Goal: Information Seeking & Learning: Learn about a topic

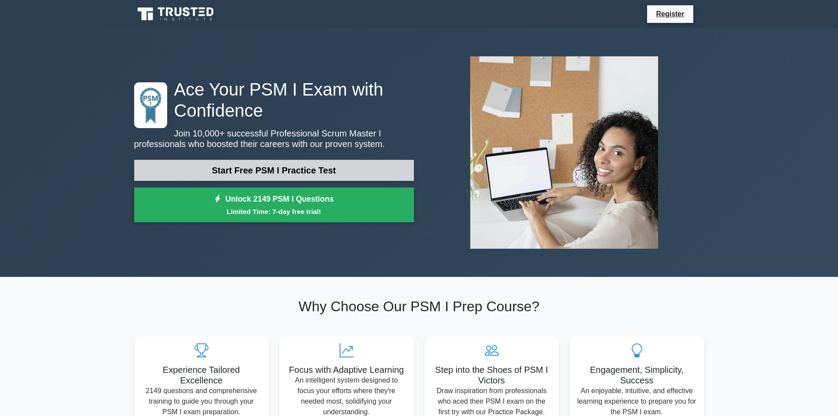
click at [286, 172] on link "Start Free PSM I Practice Test" at bounding box center [274, 170] width 280 height 21
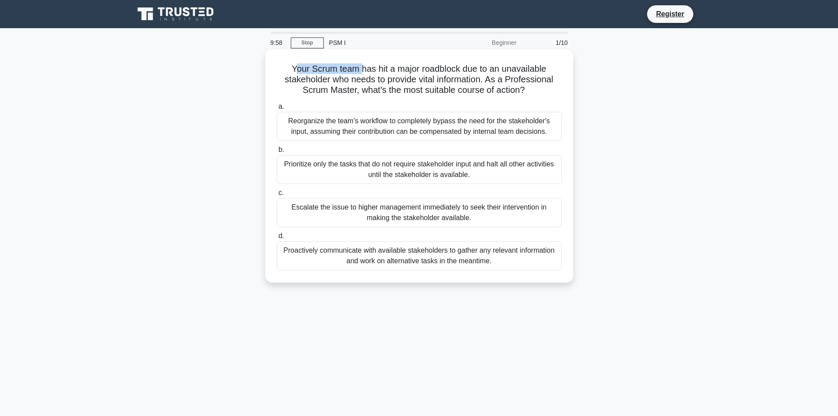
drag, startPoint x: 294, startPoint y: 73, endPoint x: 361, endPoint y: 73, distance: 66.9
click at [361, 73] on h5 "Your Scrum team has hit a major roadblock due to an unavailable stakeholder who…" at bounding box center [419, 79] width 287 height 33
click at [323, 174] on div "Prioritize only the tasks that do not require stakeholder input and halt all ot…" at bounding box center [419, 169] width 285 height 29
click at [277, 153] on input "b. Prioritize only the tasks that do not require stakeholder input and halt all…" at bounding box center [277, 150] width 0 height 6
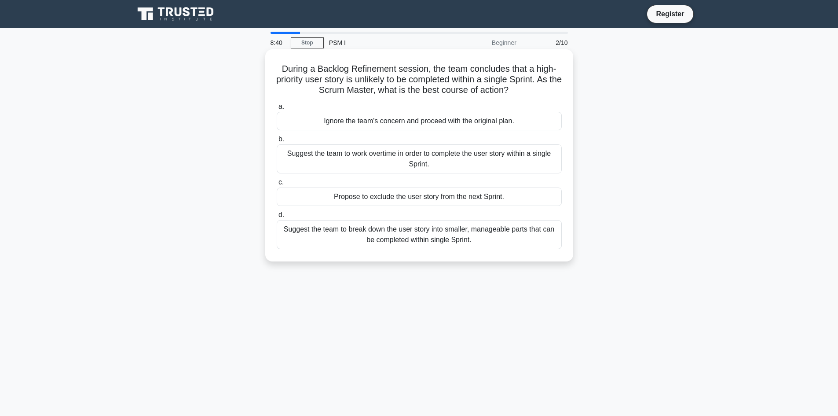
click at [370, 234] on div "Suggest the team to break down the user story into smaller, manageable parts th…" at bounding box center [419, 234] width 285 height 29
click at [277, 218] on input "d. Suggest the team to break down the user story into smaller, manageable parts…" at bounding box center [277, 215] width 0 height 6
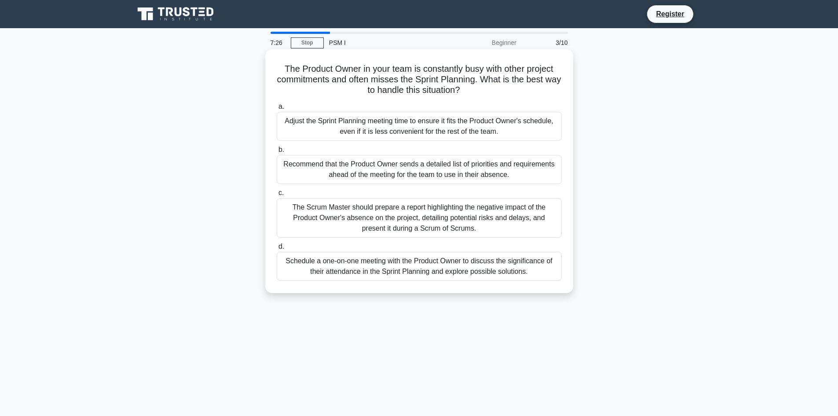
click at [346, 176] on div "Recommend that the Product Owner sends a detailed list of priorities and requir…" at bounding box center [419, 169] width 285 height 29
click at [277, 153] on input "b. Recommend that the Product Owner sends a detailed list of priorities and req…" at bounding box center [277, 150] width 0 height 6
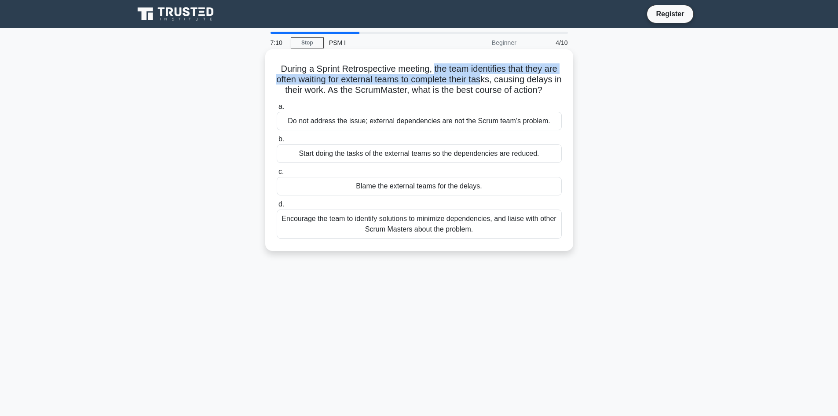
drag, startPoint x: 438, startPoint y: 75, endPoint x: 492, endPoint y: 82, distance: 53.7
click at [492, 82] on h5 "During a Sprint Retrospective meeting, the team identifies that they are often …" at bounding box center [419, 79] width 287 height 33
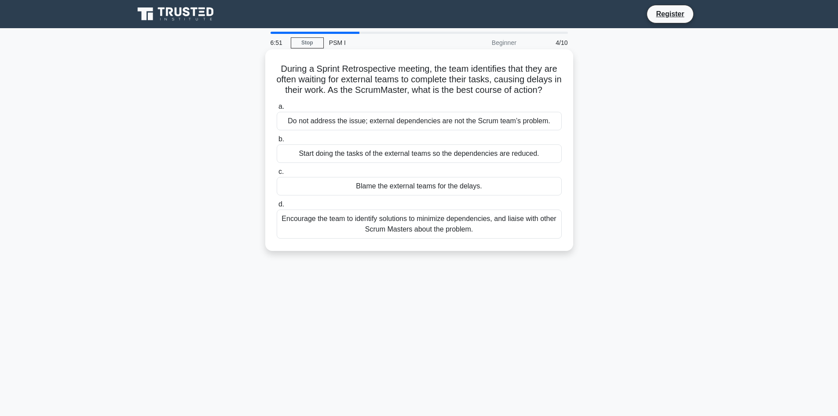
click at [329, 225] on div "Encourage the team to identify solutions to minimize dependencies, and liaise w…" at bounding box center [419, 223] width 285 height 29
click at [277, 207] on input "d. Encourage the team to identify solutions to minimize dependencies, and liais…" at bounding box center [277, 204] width 0 height 6
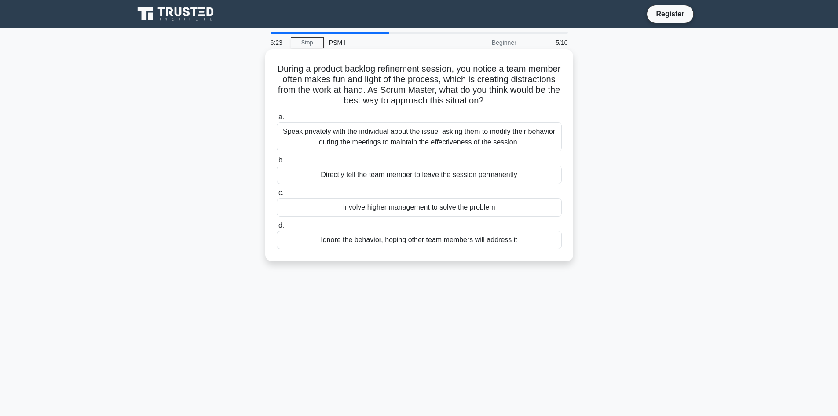
click at [527, 137] on div "Speak privately with the individual about the issue, asking them to modify thei…" at bounding box center [419, 136] width 285 height 29
click at [277, 120] on input "a. Speak privately with the individual about the issue, asking them to modify t…" at bounding box center [277, 117] width 0 height 6
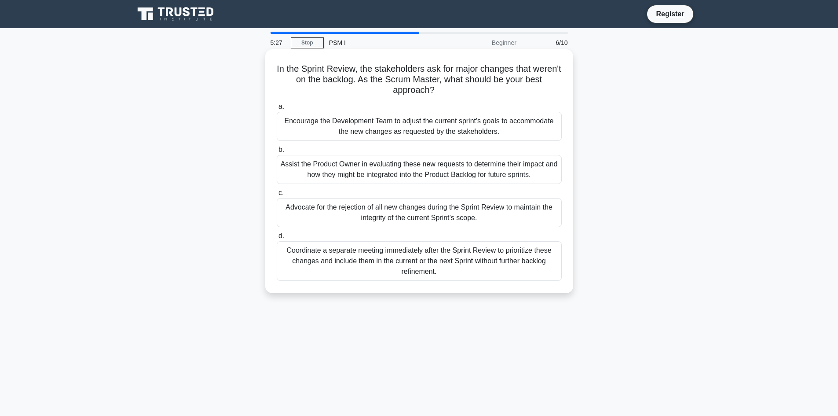
click at [532, 173] on div "Assist the Product Owner in evaluating these new requests to determine their im…" at bounding box center [419, 169] width 285 height 29
click at [277, 153] on input "b. Assist the Product Owner in evaluating these new requests to determine their…" at bounding box center [277, 150] width 0 height 6
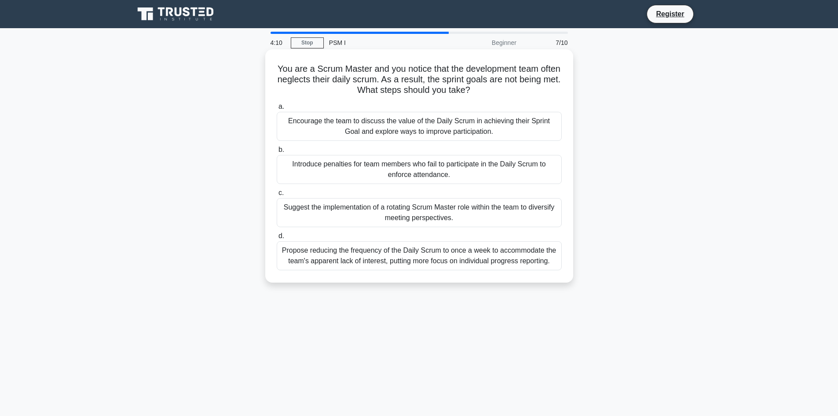
click at [424, 127] on div "Encourage the team to discuss the value of the Daily Scrum in achieving their S…" at bounding box center [419, 126] width 285 height 29
click at [277, 110] on input "a. Encourage the team to discuss the value of the Daily Scrum in achieving thei…" at bounding box center [277, 107] width 0 height 6
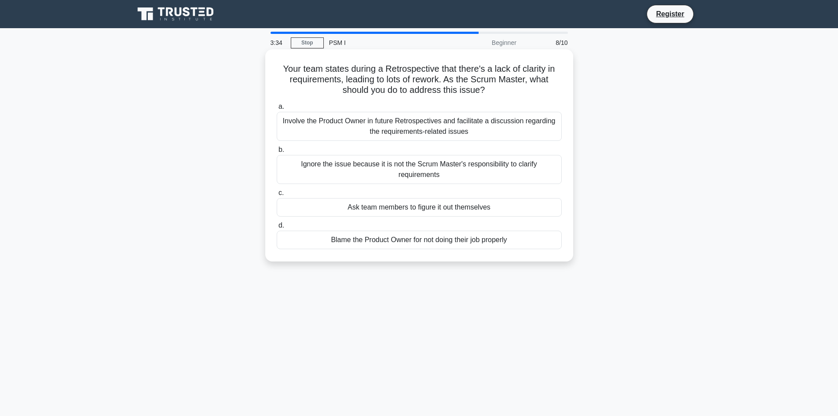
click at [402, 128] on div "Involve the Product Owner in future Retrospectives and facilitate a discussion …" at bounding box center [419, 126] width 285 height 29
click at [277, 110] on input "a. Involve the Product Owner in future Retrospectives and facilitate a discussi…" at bounding box center [277, 107] width 0 height 6
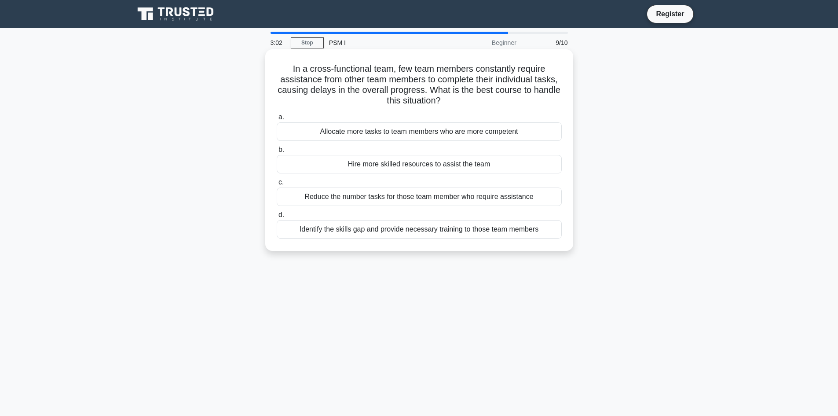
click at [378, 234] on div "Identify the skills gap and provide necessary training to those team members" at bounding box center [419, 229] width 285 height 18
click at [277, 218] on input "d. Identify the skills gap and provide necessary training to those team members" at bounding box center [277, 215] width 0 height 6
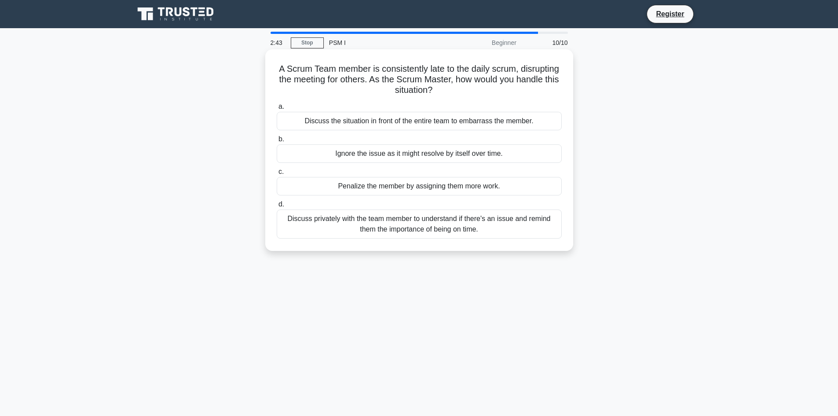
click at [368, 228] on div "Discuss privately with the team member to understand if there's an issue and re…" at bounding box center [419, 223] width 285 height 29
click at [277, 207] on input "d. Discuss privately with the team member to understand if there's an issue and…" at bounding box center [277, 204] width 0 height 6
